Goal: Information Seeking & Learning: Learn about a topic

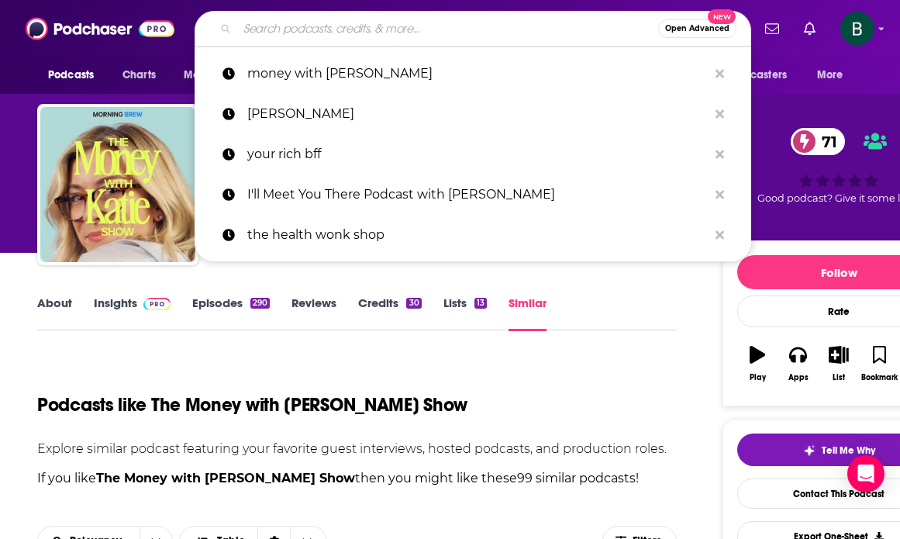
type input "The Wisdom of Life with [PERSON_NAME]"
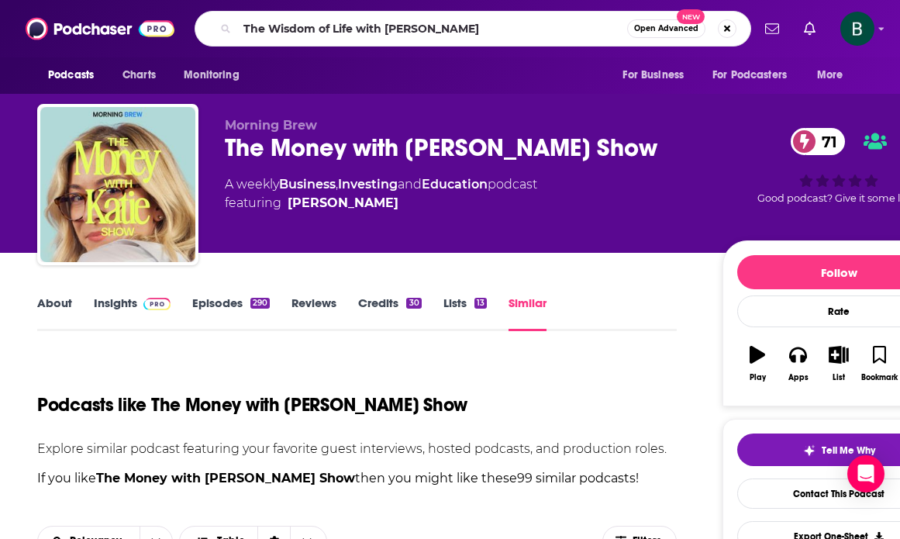
scroll to position [258, 0]
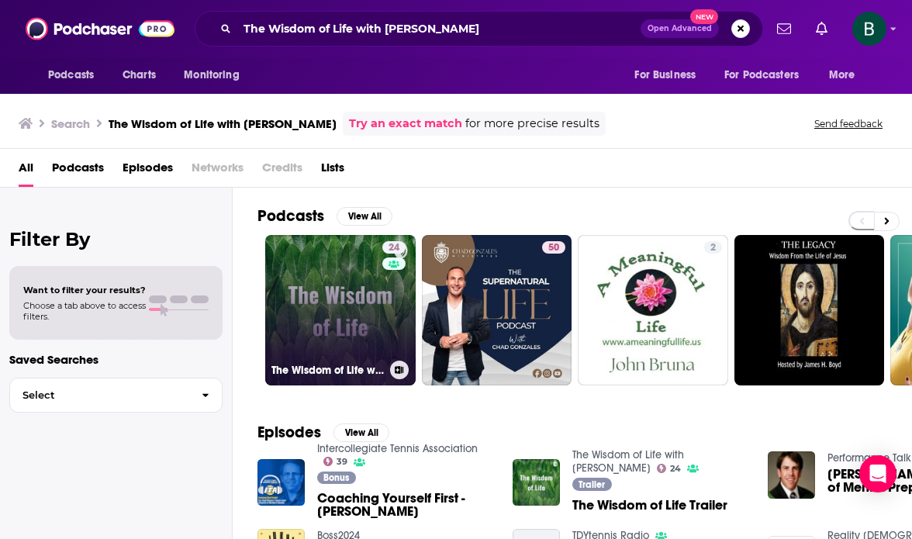
click at [354, 341] on link "24 The Wisdom of Life with [PERSON_NAME]" at bounding box center [340, 310] width 150 height 150
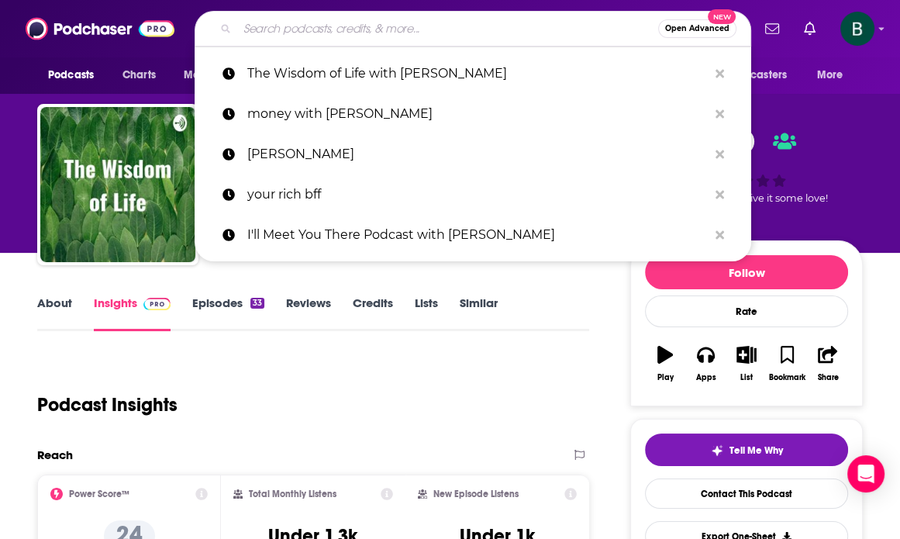
click at [320, 33] on input "Search podcasts, credits, & more..." at bounding box center [447, 28] width 421 height 25
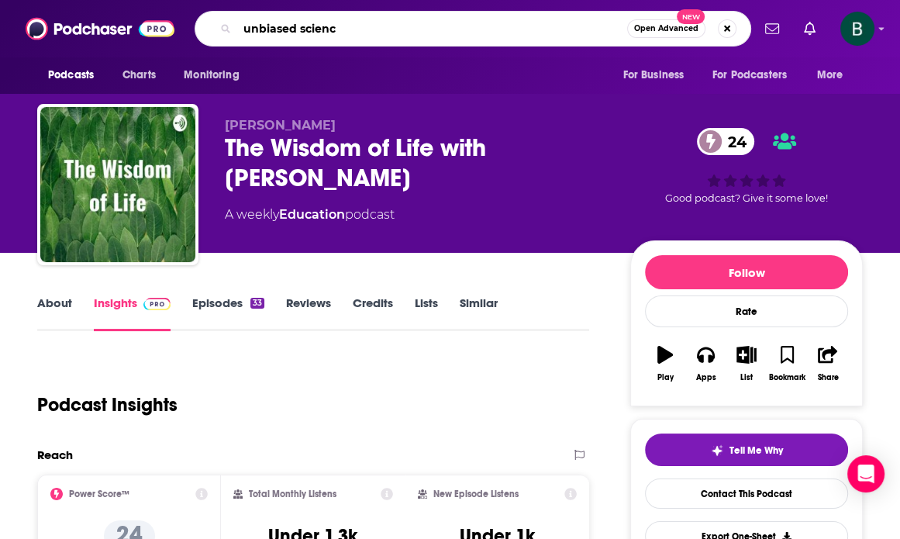
type input "unbiased science"
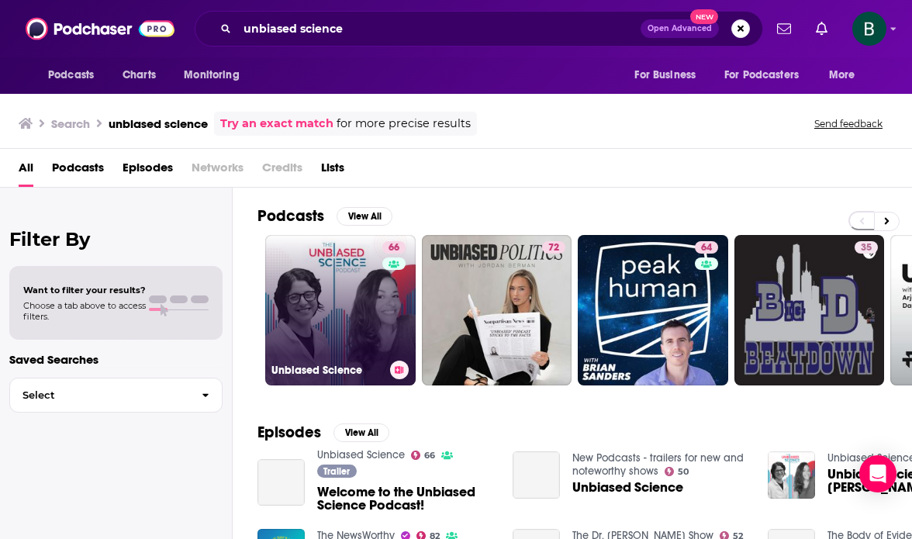
click at [325, 320] on link "66 Unbiased Science" at bounding box center [340, 310] width 150 height 150
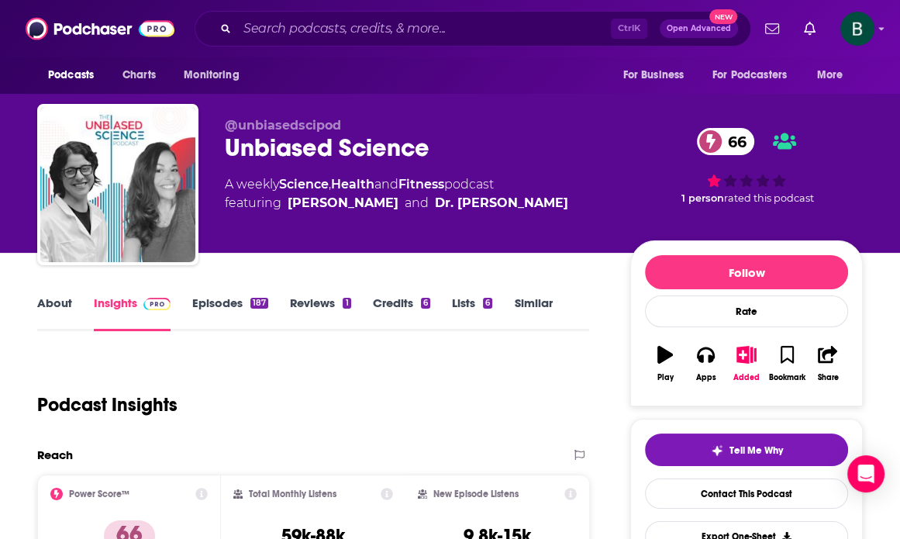
click at [57, 301] on link "About" at bounding box center [54, 314] width 35 height 36
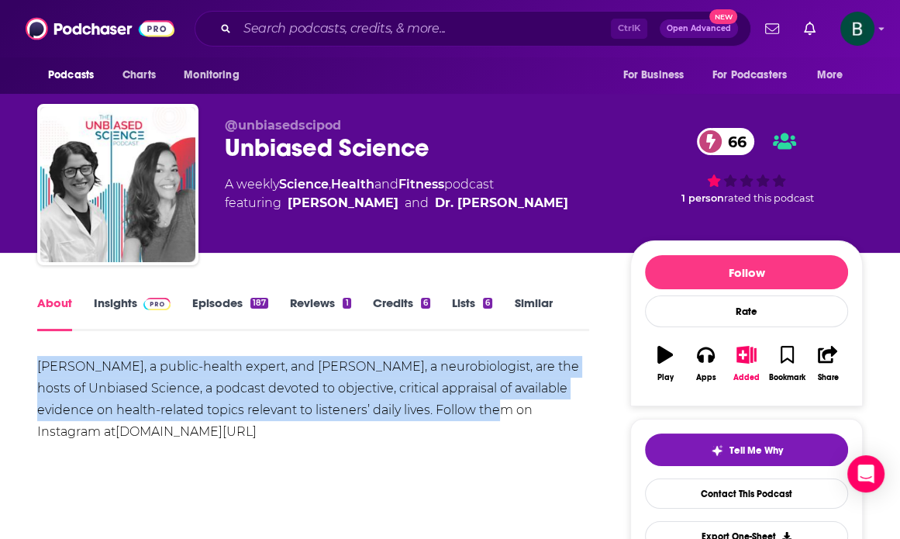
drag, startPoint x: 36, startPoint y: 365, endPoint x: 486, endPoint y: 407, distance: 452.6
copy div "[PERSON_NAME], a public-health expert, and [PERSON_NAME], a neurobiologist, are…"
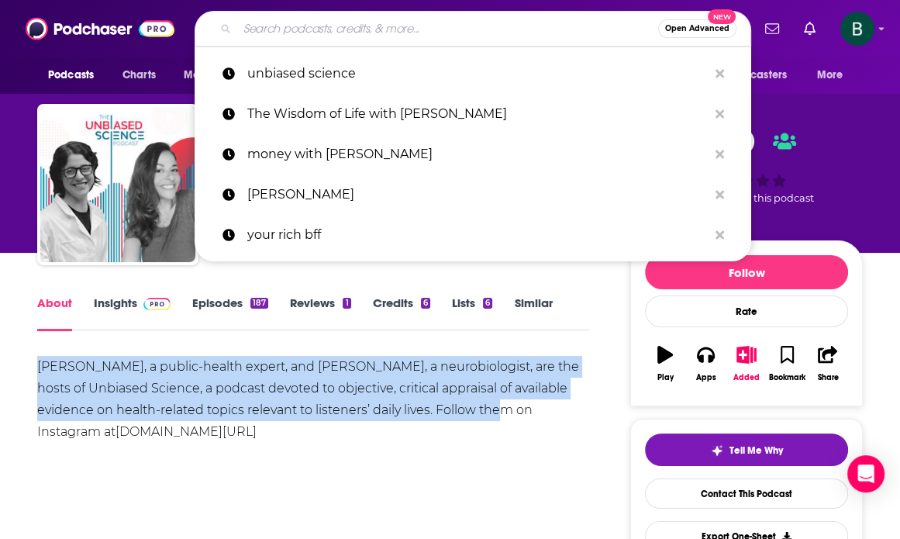
click at [429, 27] on input "Search podcasts, credits, & more..." at bounding box center [447, 28] width 421 height 25
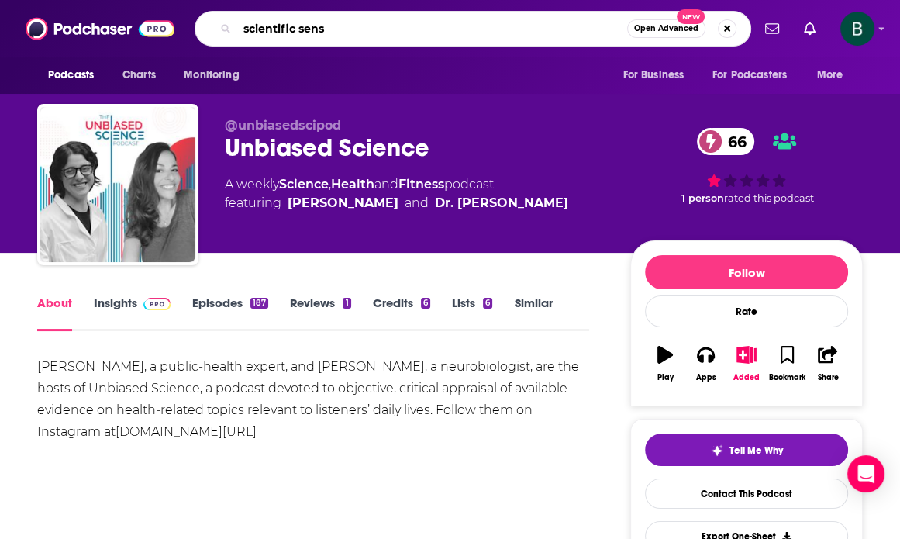
type input "scientific sense"
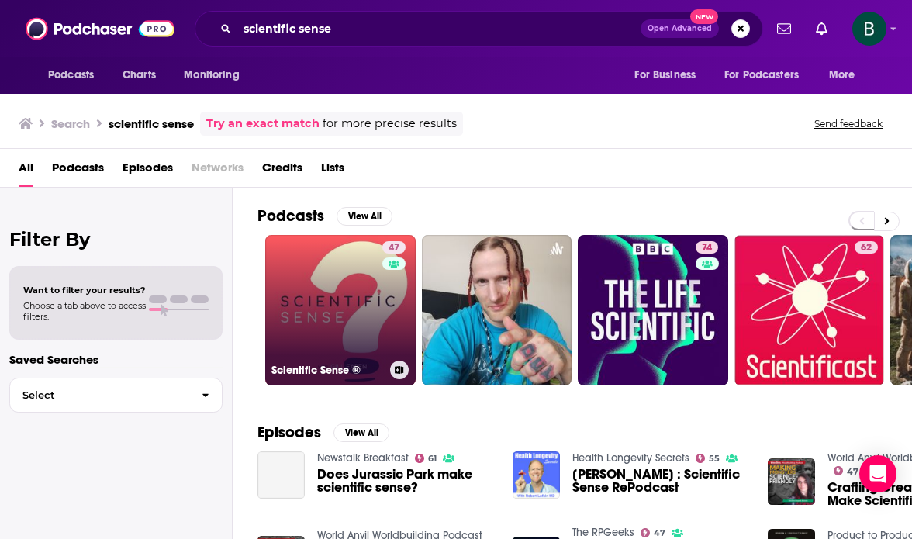
click at [373, 309] on link "47 Scientific Sense ®" at bounding box center [340, 310] width 150 height 150
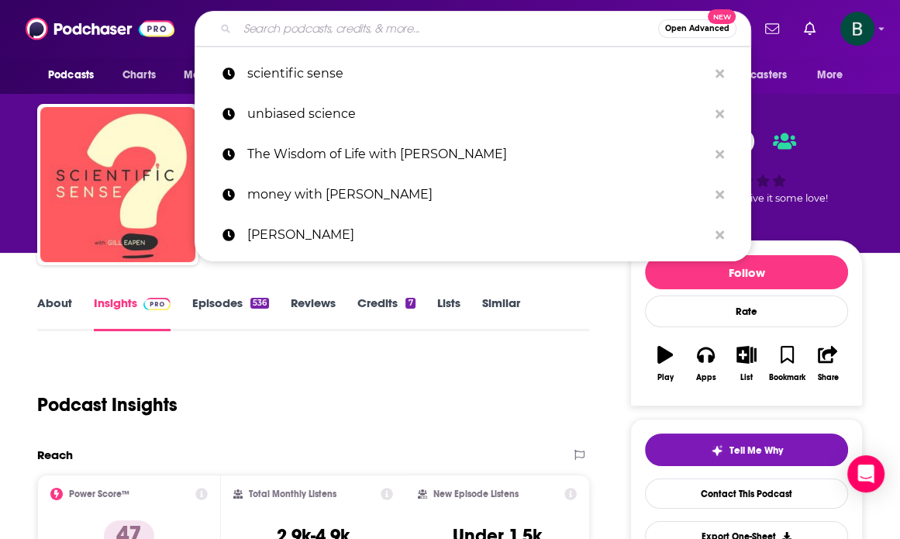
click at [285, 30] on input "Search podcasts, credits, & more..." at bounding box center [447, 28] width 421 height 25
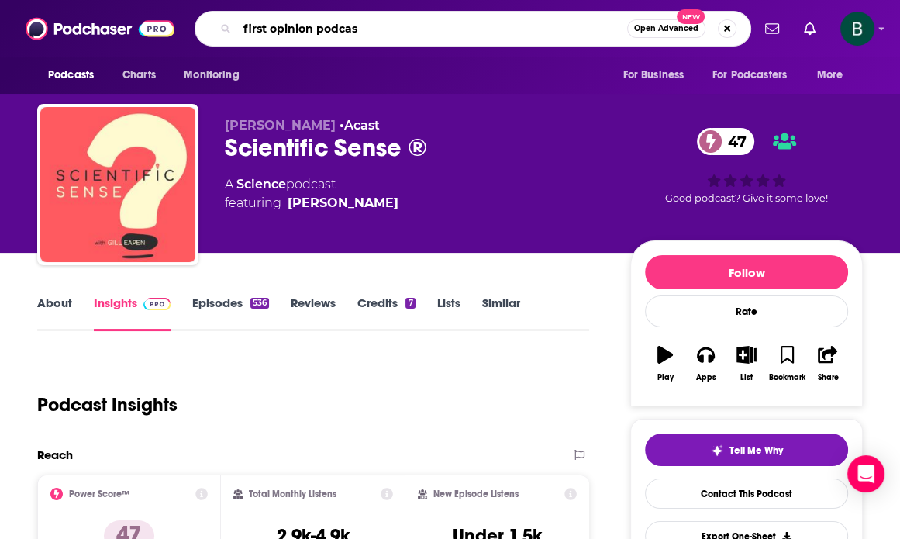
type input "first opinion podcast"
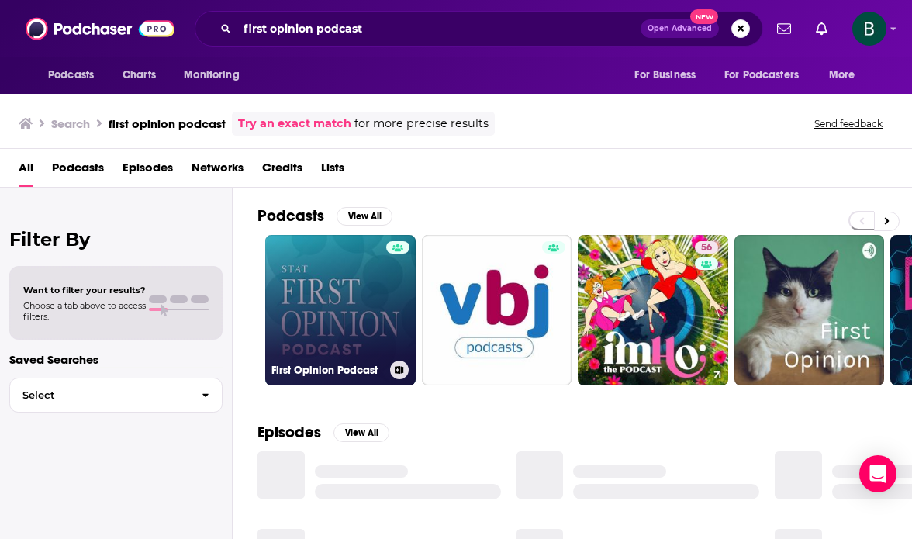
click at [348, 296] on link "First Opinion Podcast" at bounding box center [340, 310] width 150 height 150
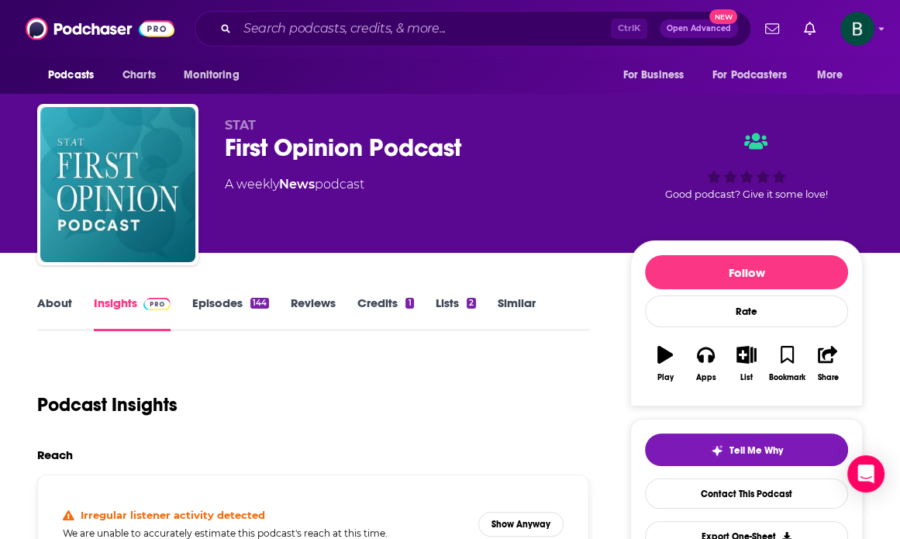
click at [56, 307] on link "About" at bounding box center [54, 314] width 35 height 36
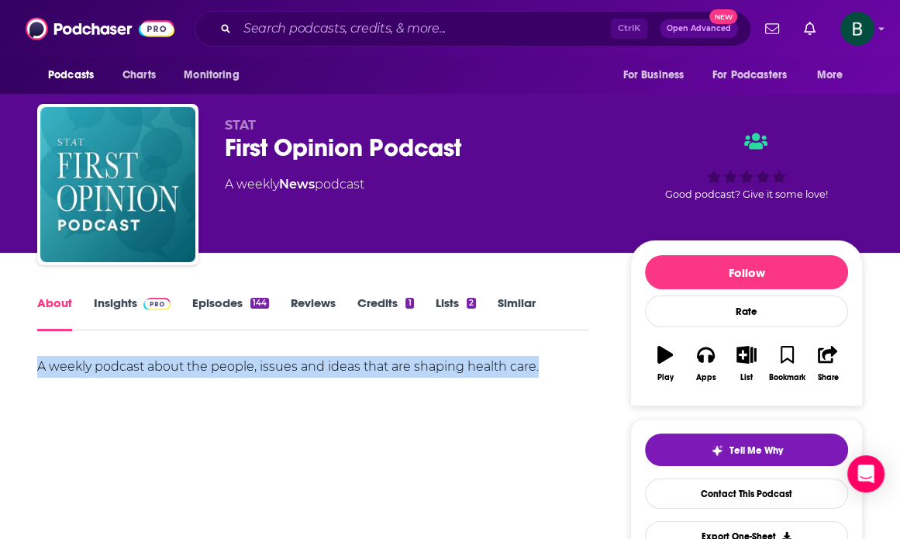
drag, startPoint x: 544, startPoint y: 372, endPoint x: 19, endPoint y: 347, distance: 524.9
copy div "A weekly podcast about the people, issues and ideas that are shaping health car…"
